Goal: Information Seeking & Learning: Check status

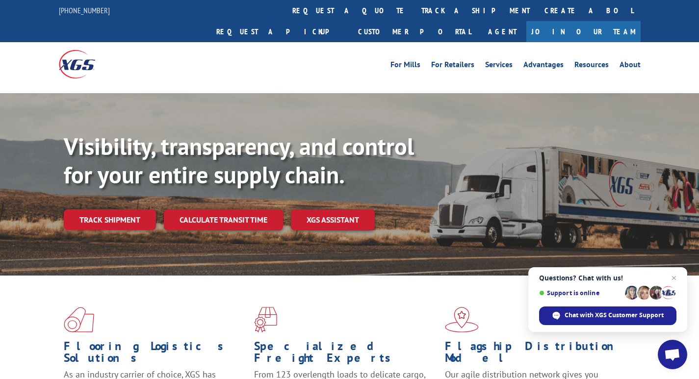
scroll to position [171, 0]
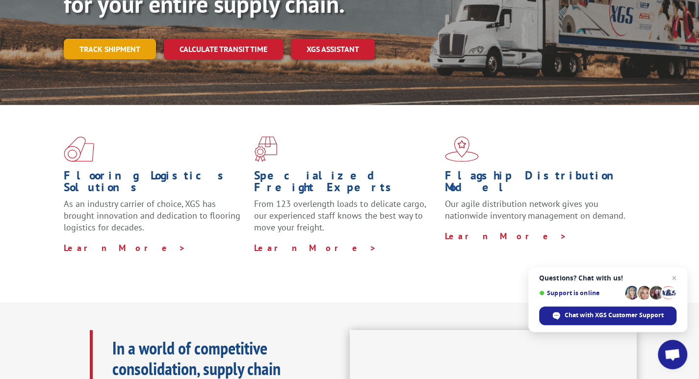
click at [106, 39] on link "Track shipment" at bounding box center [110, 49] width 92 height 21
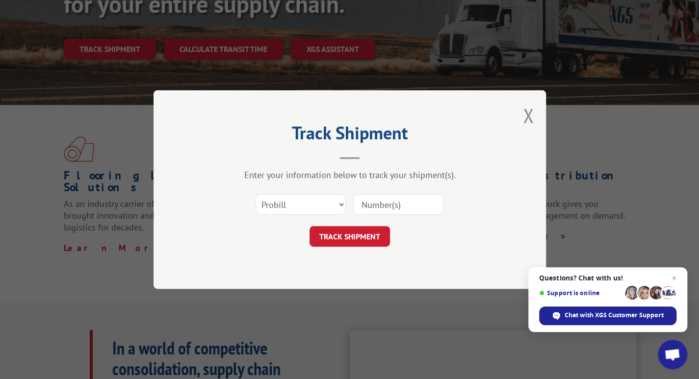
click at [395, 201] on input at bounding box center [398, 204] width 90 height 21
paste input "17608717"
type input "17608717"
click at [349, 227] on button "TRACK SHIPMENT" at bounding box center [350, 236] width 80 height 21
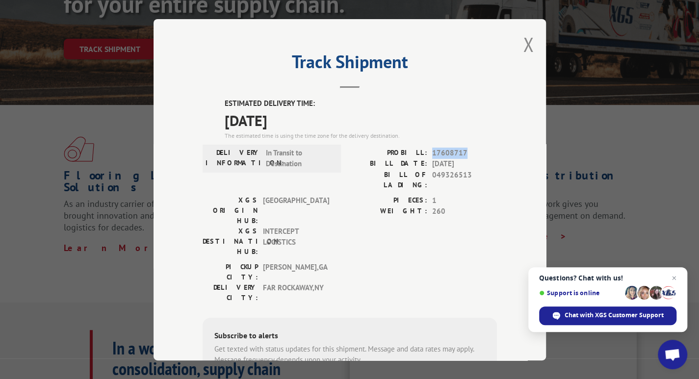
drag, startPoint x: 468, startPoint y: 151, endPoint x: 429, endPoint y: 150, distance: 39.3
click at [432, 150] on span "17608717" at bounding box center [464, 152] width 65 height 11
copy span "17608717"
click at [523, 48] on button "Close modal" at bounding box center [528, 44] width 11 height 26
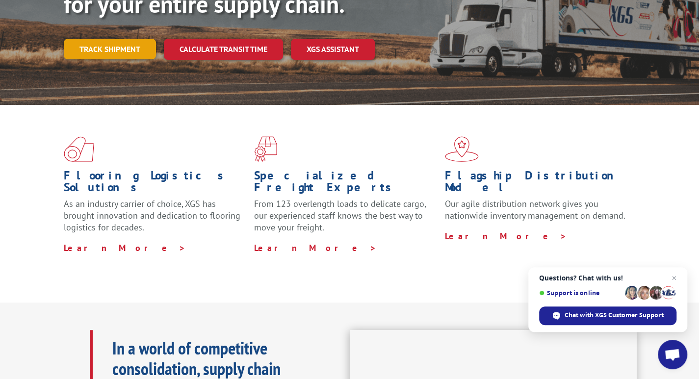
click at [85, 39] on link "Track shipment" at bounding box center [110, 49] width 92 height 21
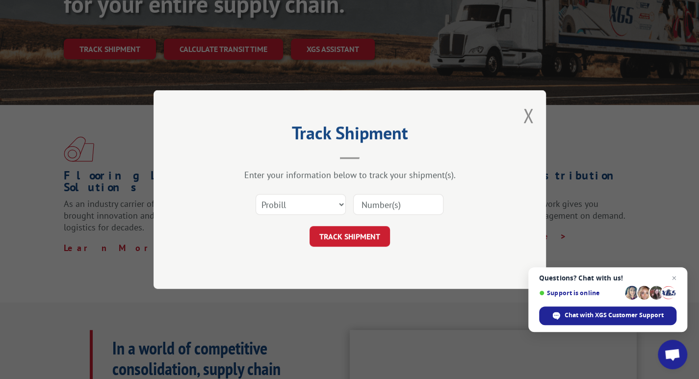
click at [403, 207] on input at bounding box center [398, 204] width 90 height 21
paste input "17608717"
type input "17608717"
click at [349, 238] on button "TRACK SHIPMENT" at bounding box center [350, 236] width 80 height 21
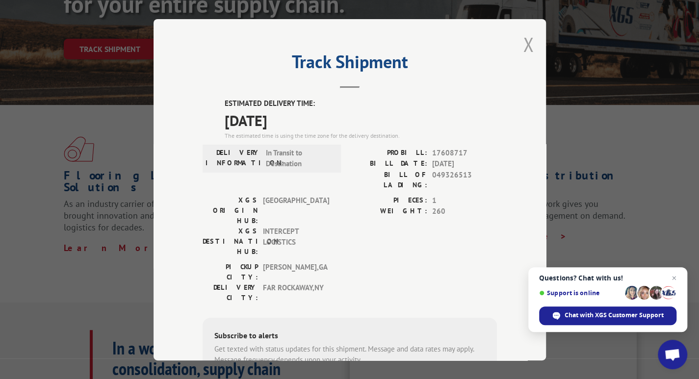
click at [529, 49] on button "Close modal" at bounding box center [528, 44] width 11 height 26
